Goal: Task Accomplishment & Management: Complete application form

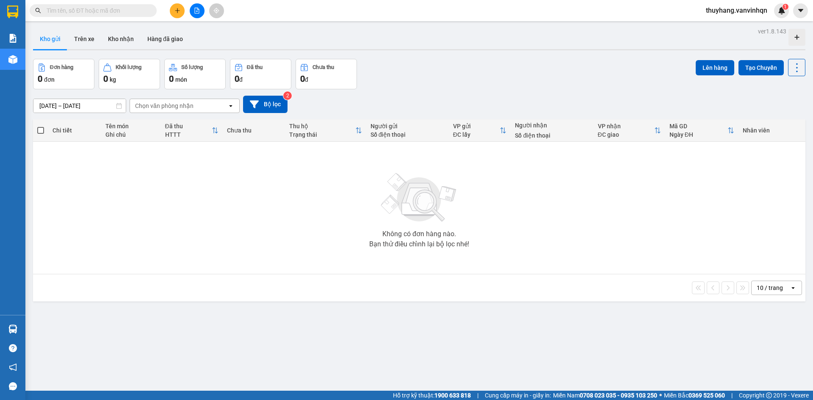
click at [231, 107] on icon "open" at bounding box center [230, 105] width 7 height 7
click at [227, 122] on div "Bến xe [GEOGRAPHIC_DATA]" at bounding box center [185, 123] width 110 height 15
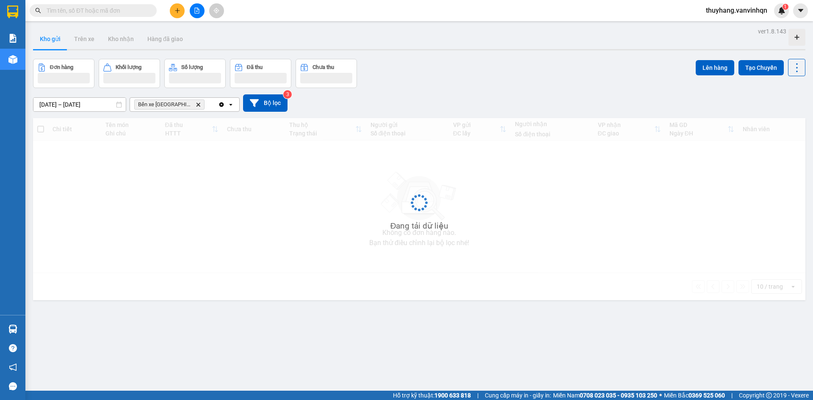
click at [232, 108] on div "Clear all open" at bounding box center [228, 105] width 21 height 14
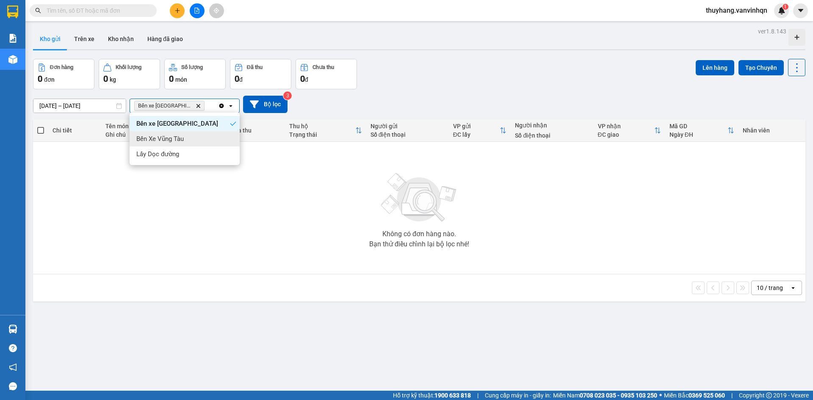
click at [232, 134] on div "Bến Xe Vũng Tàu" at bounding box center [185, 138] width 110 height 15
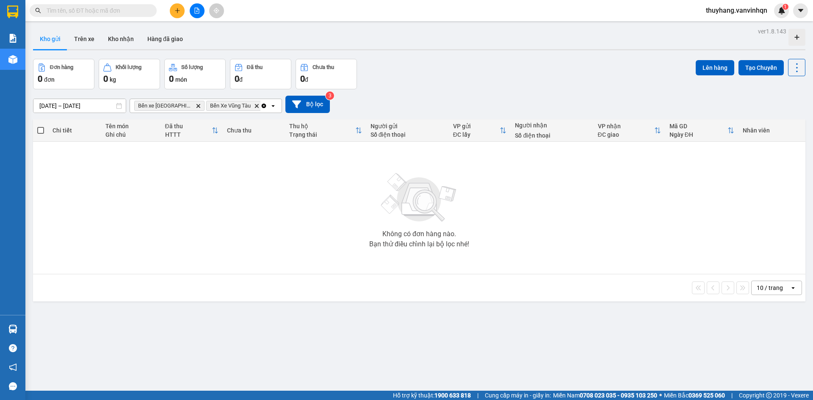
click at [270, 106] on icon "open" at bounding box center [273, 105] width 7 height 7
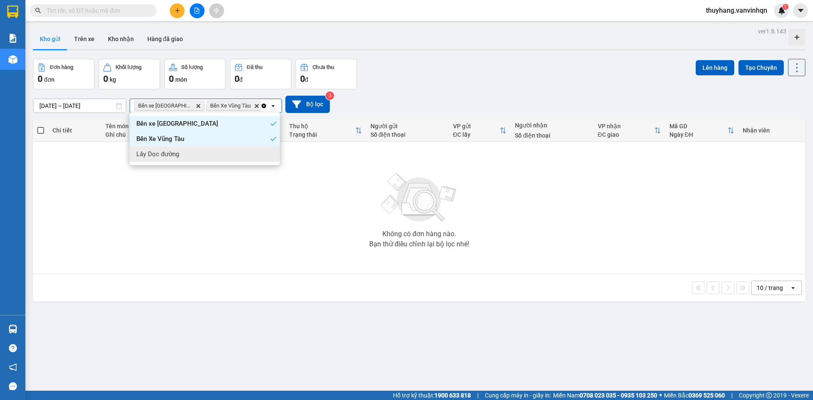
click at [270, 152] on div "Lấy Dọc đường" at bounding box center [205, 153] width 150 height 15
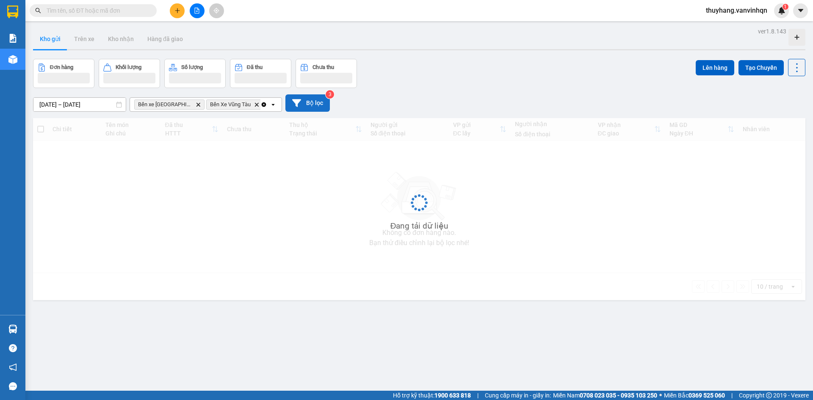
click at [315, 108] on button "Bộ lọc" at bounding box center [307, 102] width 44 height 17
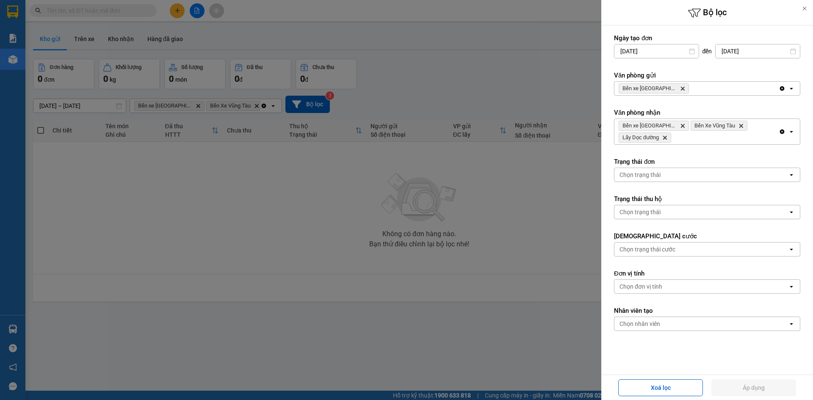
click at [788, 88] on icon "open" at bounding box center [791, 88] width 7 height 7
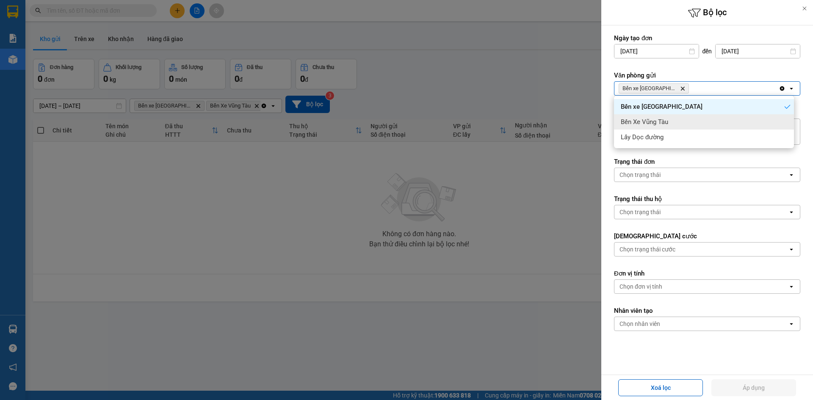
click at [775, 118] on div "Bến Xe Vũng Tàu" at bounding box center [704, 121] width 180 height 15
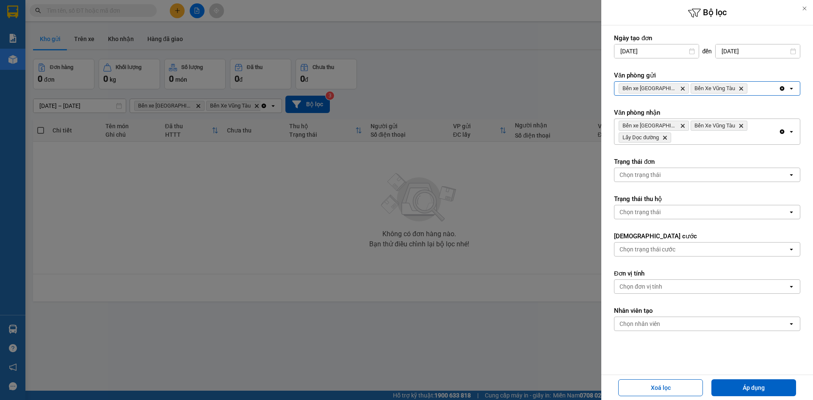
click at [780, 90] on div "Clear all open" at bounding box center [789, 89] width 21 height 14
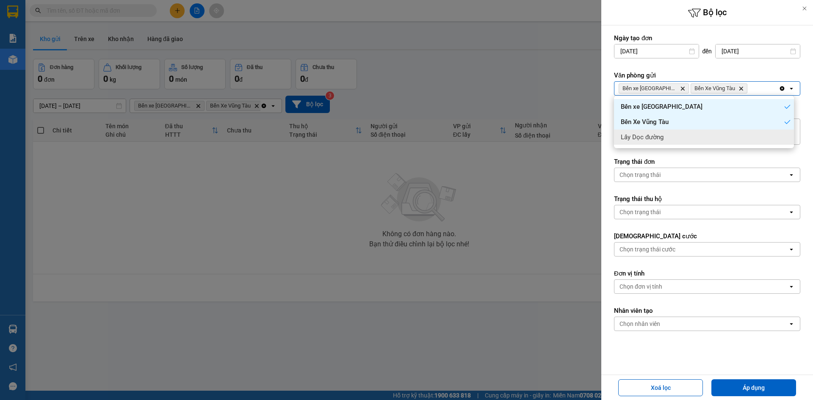
click at [779, 135] on div "Lấy Dọc đường" at bounding box center [704, 137] width 180 height 15
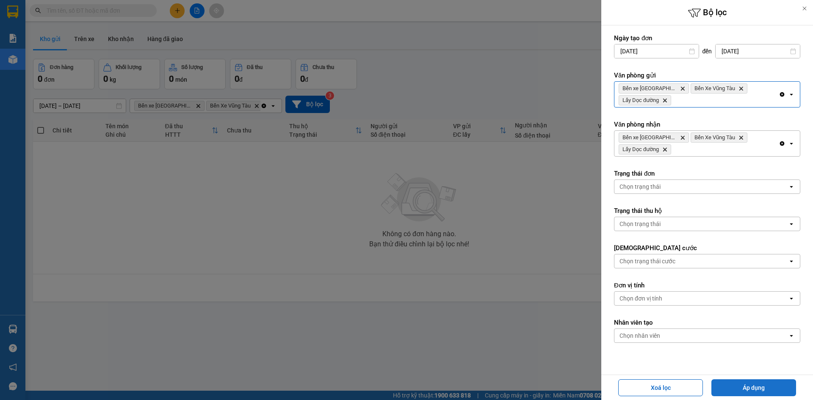
click at [758, 390] on button "Áp dụng" at bounding box center [753, 387] width 85 height 17
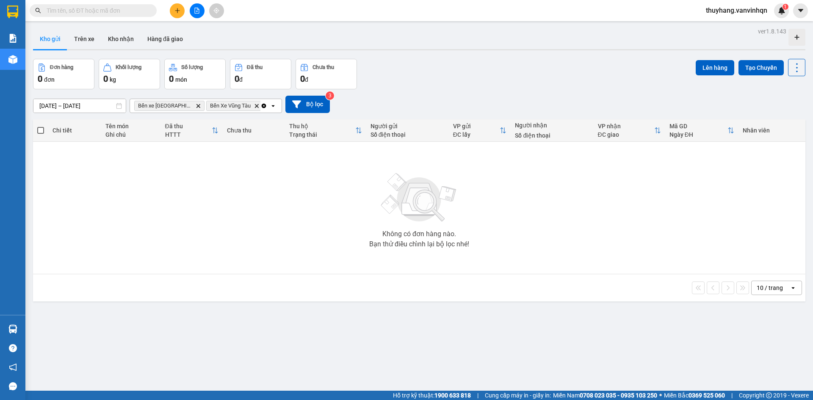
click at [179, 9] on icon "plus" at bounding box center [177, 11] width 6 height 6
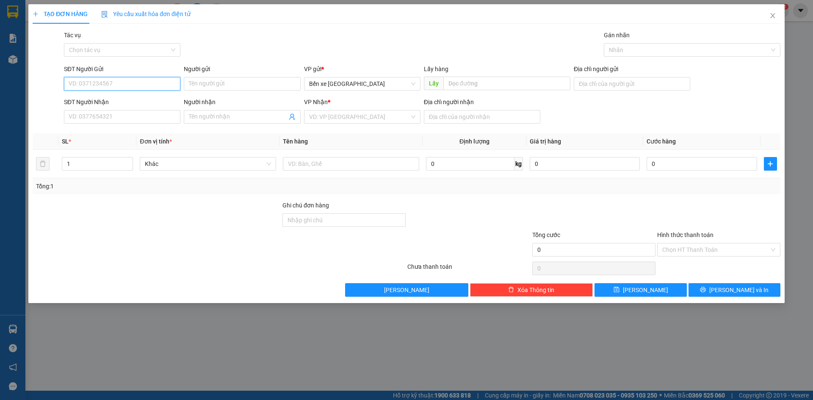
click at [128, 83] on input "SĐT Người Gửi" at bounding box center [122, 84] width 116 height 14
click at [326, 81] on span "Bến xe Quảng Ngãi" at bounding box center [362, 83] width 106 height 13
type input "0899204406"
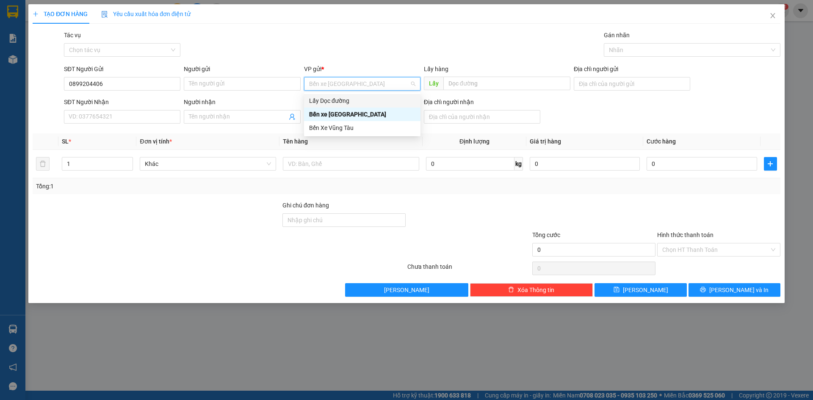
click at [329, 99] on div "Lấy Dọc đường" at bounding box center [362, 100] width 106 height 9
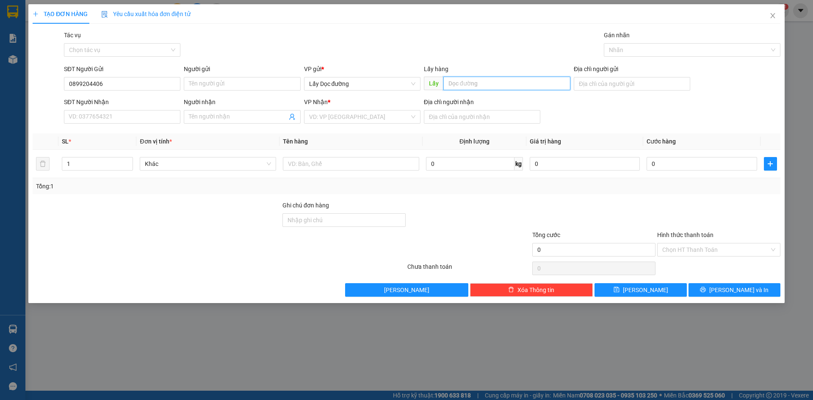
click at [456, 86] on input "text" at bounding box center [506, 84] width 127 height 14
type input "mỹ á"
click at [365, 118] on input "search" at bounding box center [359, 116] width 100 height 13
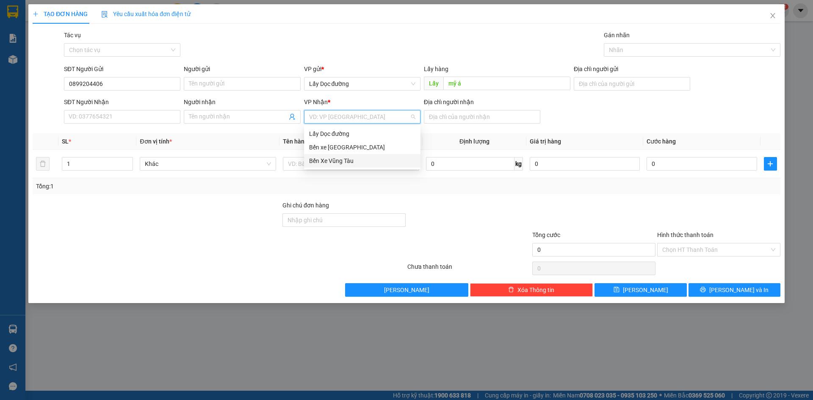
click at [360, 163] on div "Bến Xe Vũng Tàu" at bounding box center [362, 160] width 106 height 9
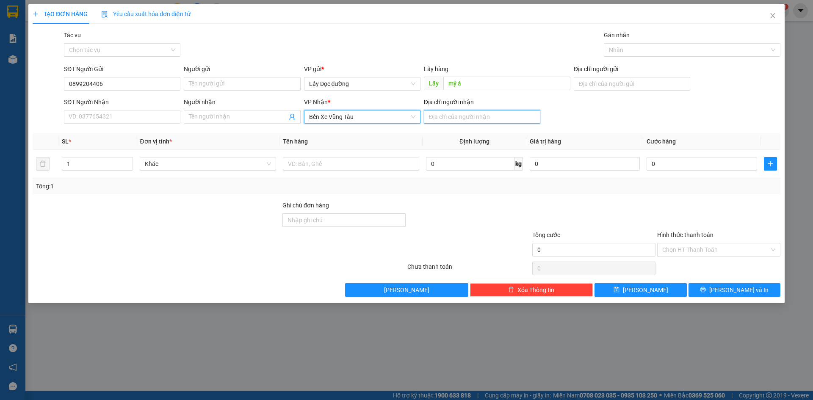
click at [437, 113] on input "Địa chỉ người nhận" at bounding box center [482, 117] width 116 height 14
type input "mỹ xuân a"
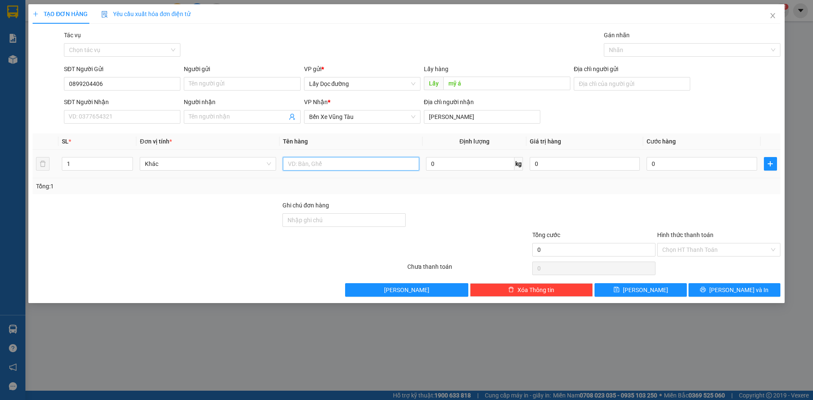
click at [368, 162] on input "text" at bounding box center [351, 164] width 136 height 14
type input "gạo"
click at [608, 290] on button "Lưu" at bounding box center [640, 290] width 92 height 14
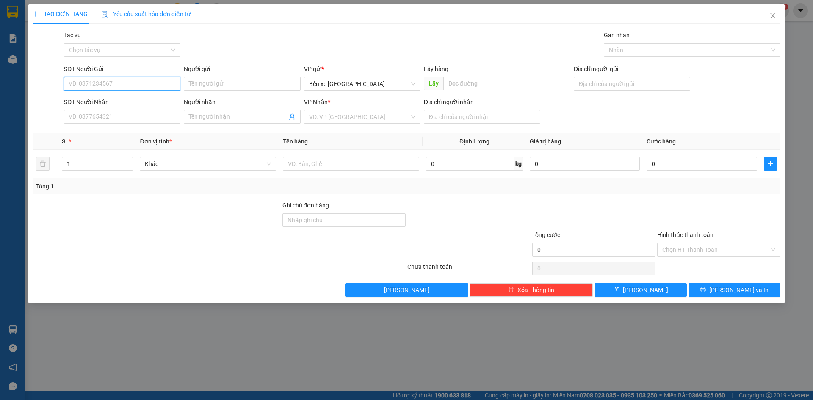
click at [85, 80] on input "SĐT Người Gửi" at bounding box center [122, 84] width 116 height 14
type input "0985977362"
click at [345, 91] on div "VP gửi * Bến xe Quảng Ngãi" at bounding box center [362, 79] width 116 height 30
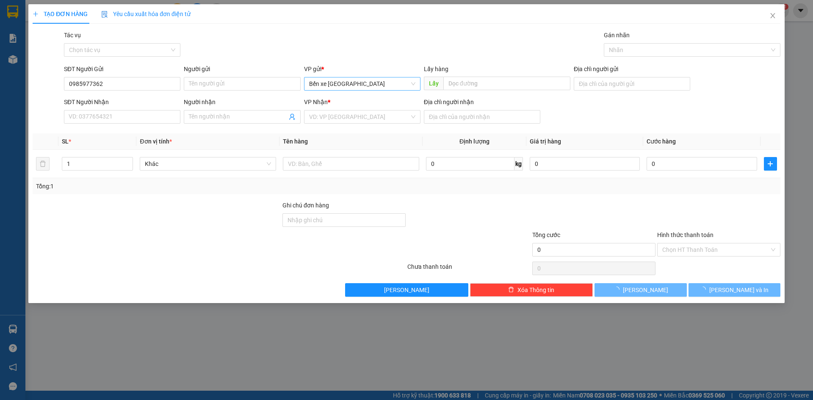
click at [344, 85] on span "Bến xe Quảng Ngãi" at bounding box center [362, 83] width 106 height 13
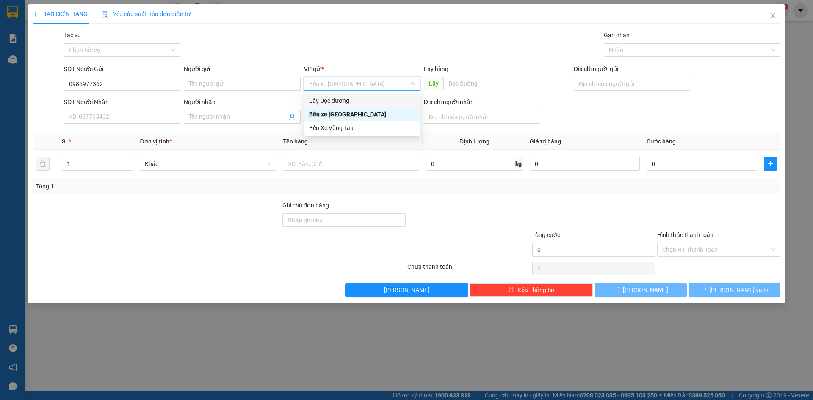
click at [345, 98] on div "Lấy Dọc đường" at bounding box center [362, 100] width 106 height 9
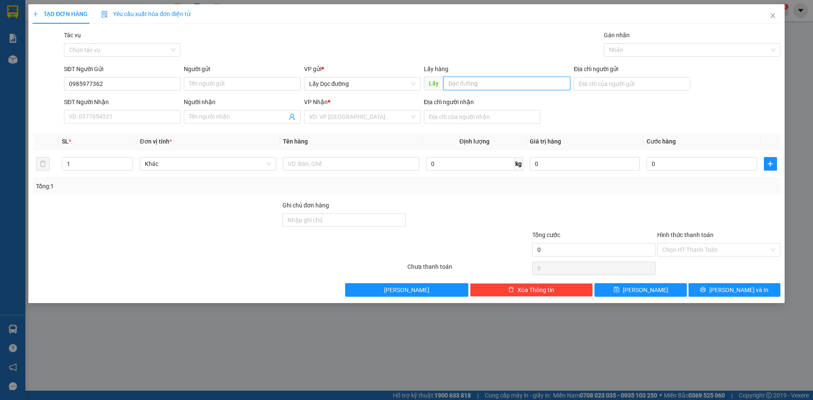
click at [480, 86] on input "text" at bounding box center [506, 84] width 127 height 14
type input "trà cau"
drag, startPoint x: 396, startPoint y: 116, endPoint x: 396, endPoint y: 126, distance: 10.2
click at [396, 119] on input "search" at bounding box center [359, 116] width 100 height 13
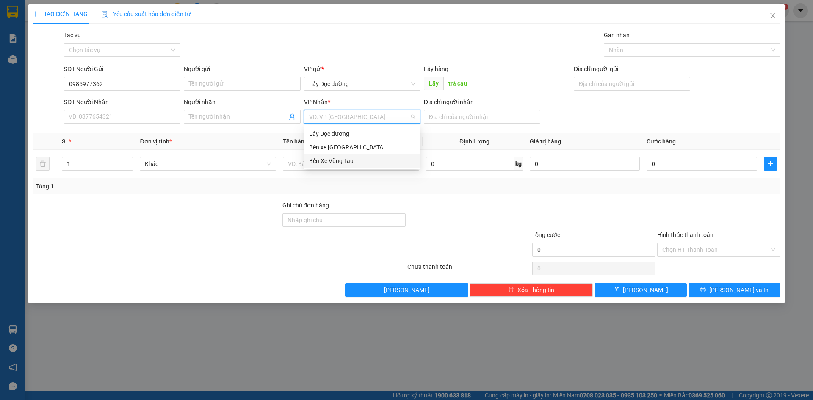
click at [378, 165] on div "Bến Xe Vũng Tàu" at bounding box center [362, 160] width 106 height 9
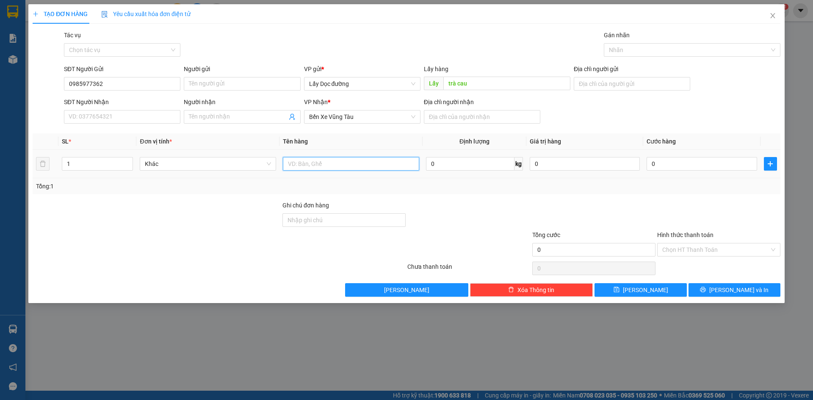
click at [381, 162] on input "text" at bounding box center [351, 164] width 136 height 14
type input "gạo"
click at [455, 120] on input "Địa chỉ người nhận" at bounding box center [482, 117] width 116 height 14
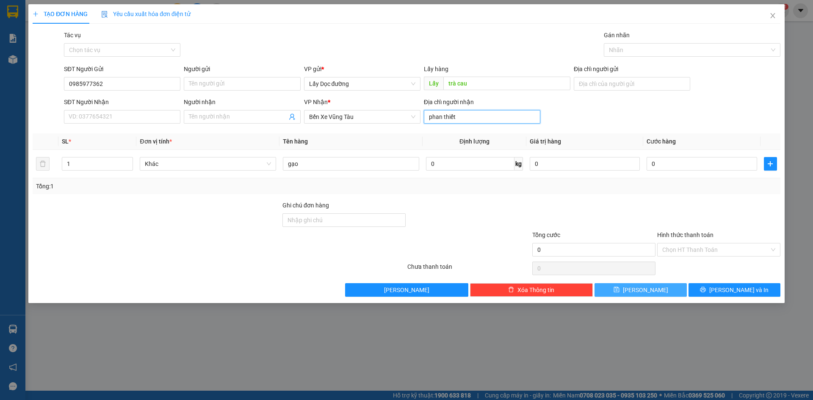
type input "phan thiết"
click at [627, 289] on button "Lưu" at bounding box center [640, 290] width 92 height 14
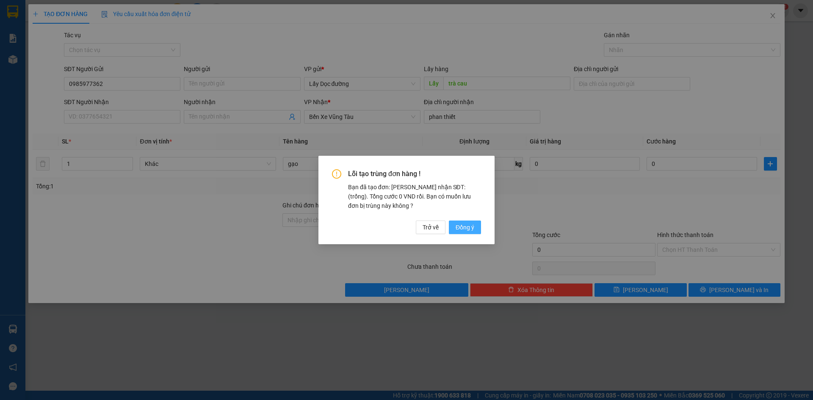
click at [461, 232] on span "Đồng ý" at bounding box center [465, 227] width 19 height 9
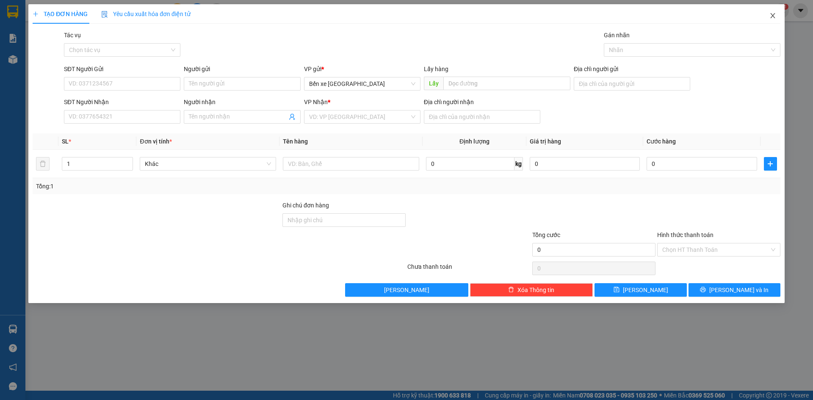
click at [776, 14] on span "Close" at bounding box center [773, 16] width 24 height 24
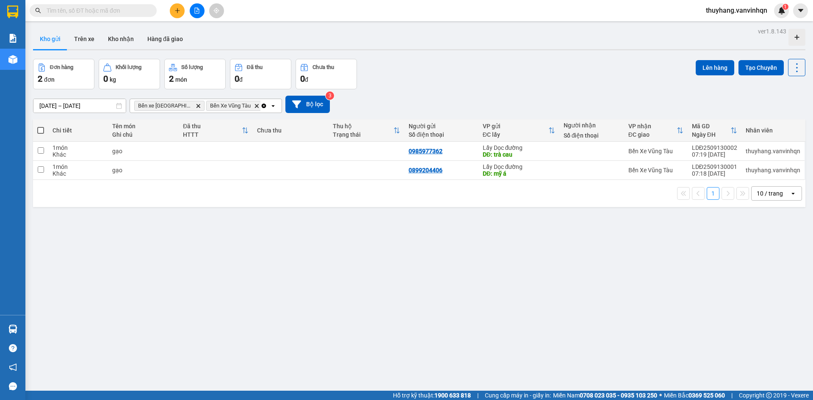
click at [500, 249] on div "ver 1.8.143 Kho gửi Trên xe Kho nhận Hàng đã giao Đơn hàng 2 đơn Khối lượng 0 k…" at bounding box center [419, 225] width 779 height 400
click at [501, 251] on div "ver 1.8.143 Kho gửi Trên xe Kho nhận Hàng đã giao Đơn hàng 2 đơn Khối lượng 0 k…" at bounding box center [419, 225] width 779 height 400
click at [441, 250] on div "ver 1.8.143 Kho gửi Trên xe Kho nhận Hàng đã giao Đơn hàng 2 đơn Khối lượng 0 k…" at bounding box center [419, 225] width 779 height 400
